Goal: Information Seeking & Learning: Find specific fact

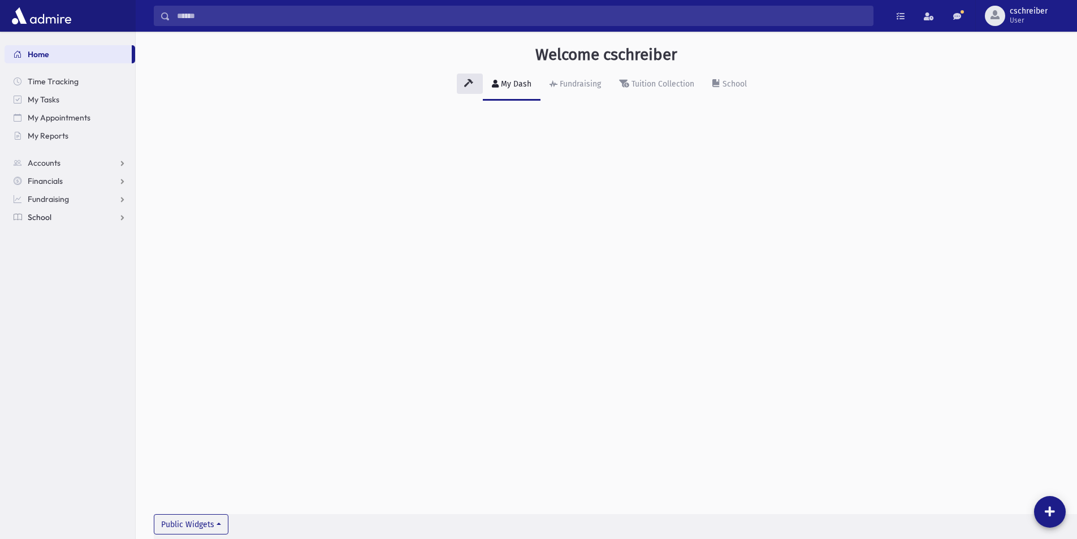
click at [56, 213] on link "School" at bounding box center [70, 217] width 131 height 18
click at [45, 233] on span "Students" at bounding box center [49, 235] width 31 height 10
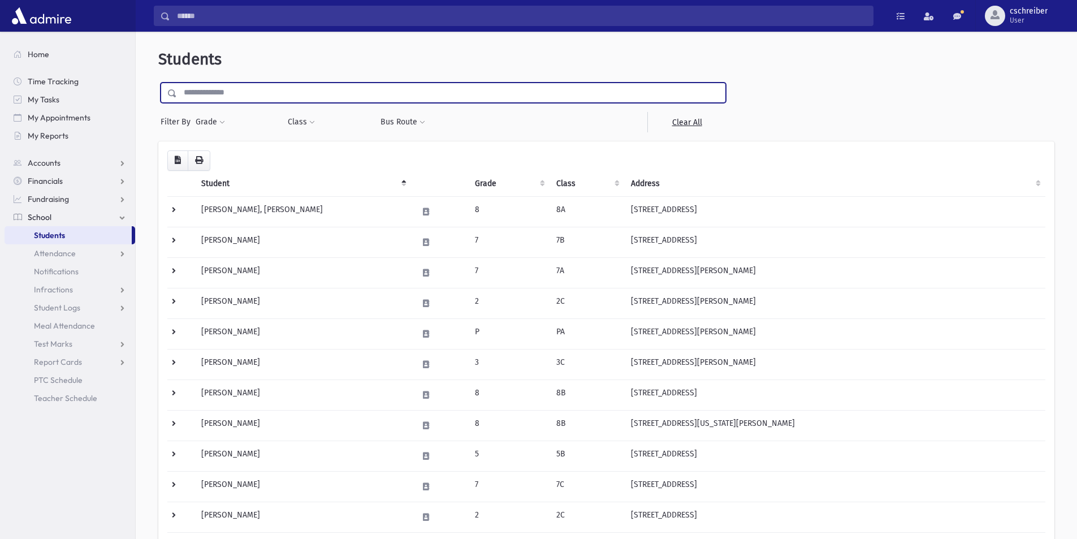
click at [247, 101] on input "text" at bounding box center [451, 93] width 548 height 20
type input "*********"
click at [158, 83] on input "submit" at bounding box center [174, 90] width 32 height 15
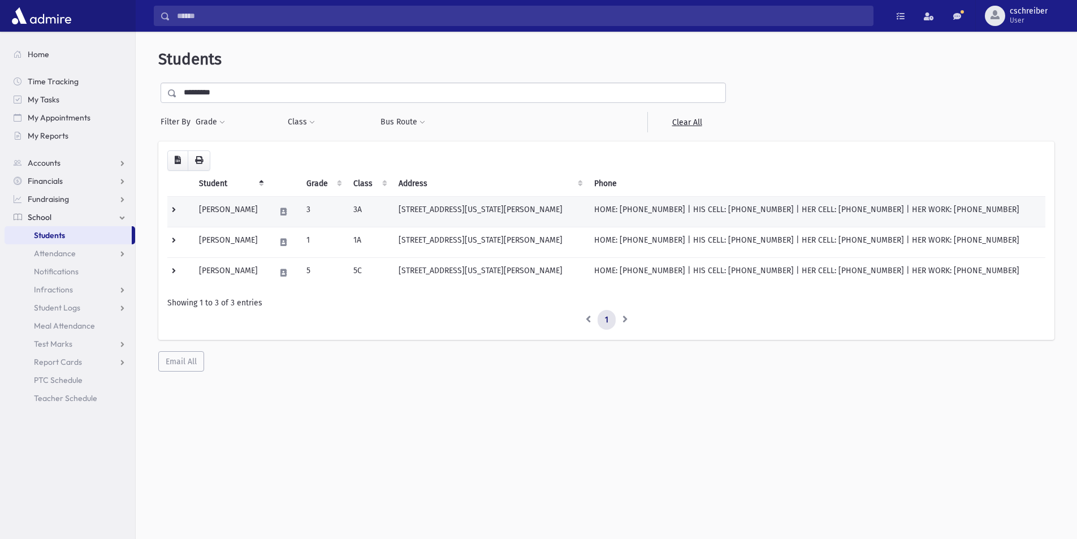
click at [238, 214] on td "[PERSON_NAME]" at bounding box center [230, 211] width 76 height 31
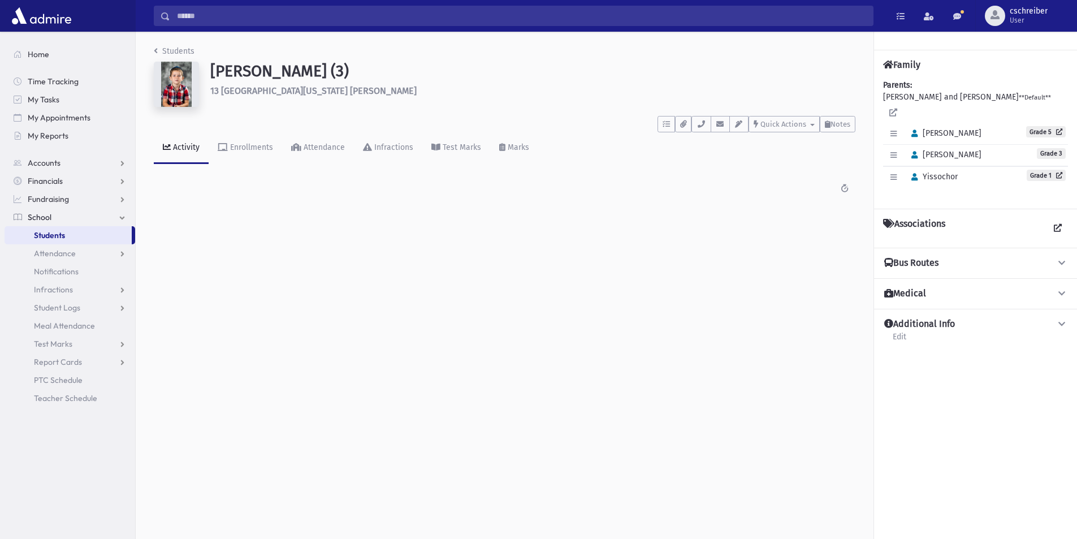
click at [1037, 248] on div "Bus Routes To School YTMJ26 (Connecticut Concourse & Pennsylvania Ave) From Sch…" at bounding box center [975, 263] width 203 height 31
click at [1066, 259] on icon at bounding box center [1062, 263] width 10 height 8
drag, startPoint x: 921, startPoint y: 294, endPoint x: 970, endPoint y: 296, distance: 48.6
click at [970, 296] on div "To School YTMJ26 (Connecticut Concourse & Pennsylvania Ave)" at bounding box center [975, 289] width 185 height 41
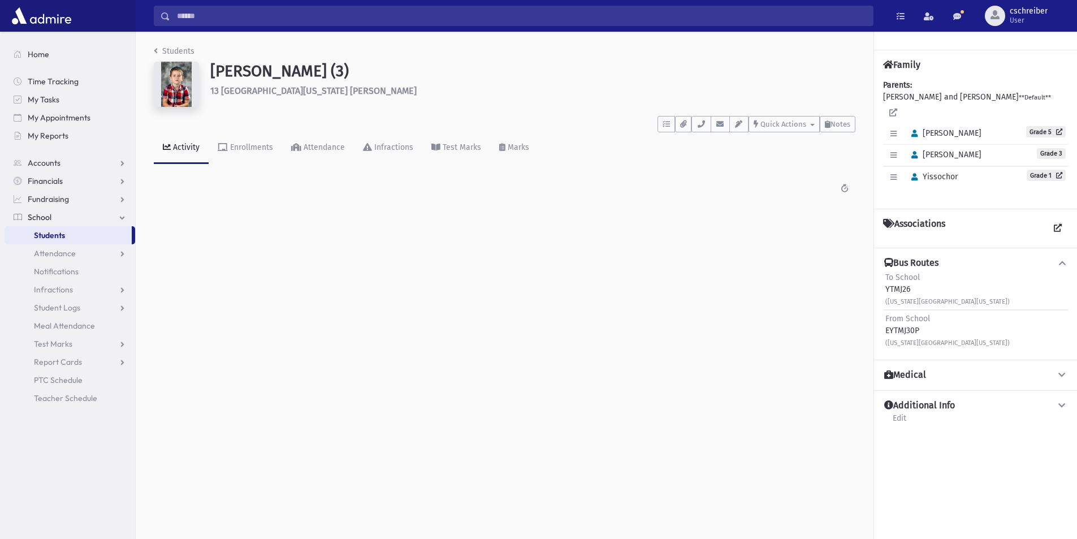
click at [942, 314] on div "From School EYTMJ30P (Connecticut Concourse & Pennsylvania Ave)" at bounding box center [947, 331] width 124 height 36
click at [621, 219] on div "Students Gettinger, Menachem (3) 13 East Connecticut Concourse Jackson **** To …" at bounding box center [505, 126] width 738 height 189
